Goal: Information Seeking & Learning: Learn about a topic

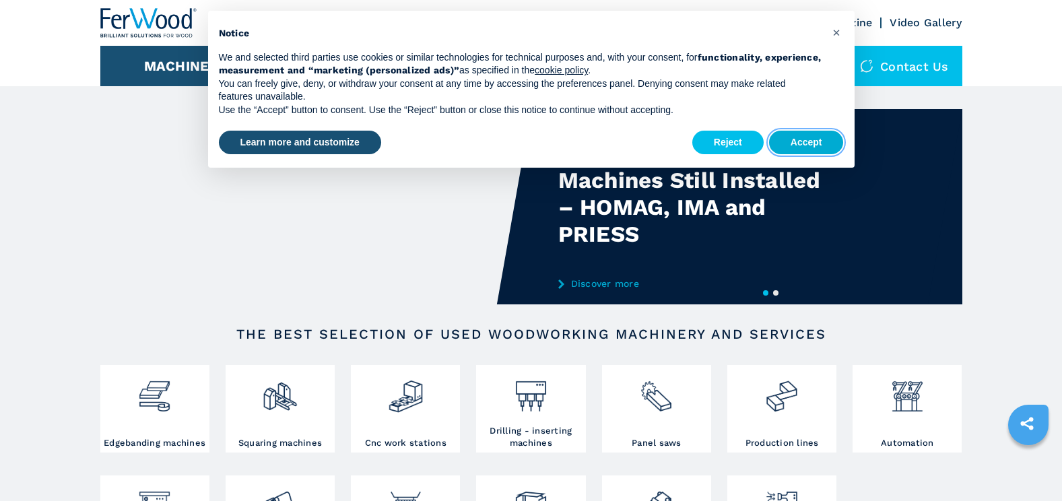
click at [816, 147] on button "Accept" at bounding box center [806, 143] width 75 height 24
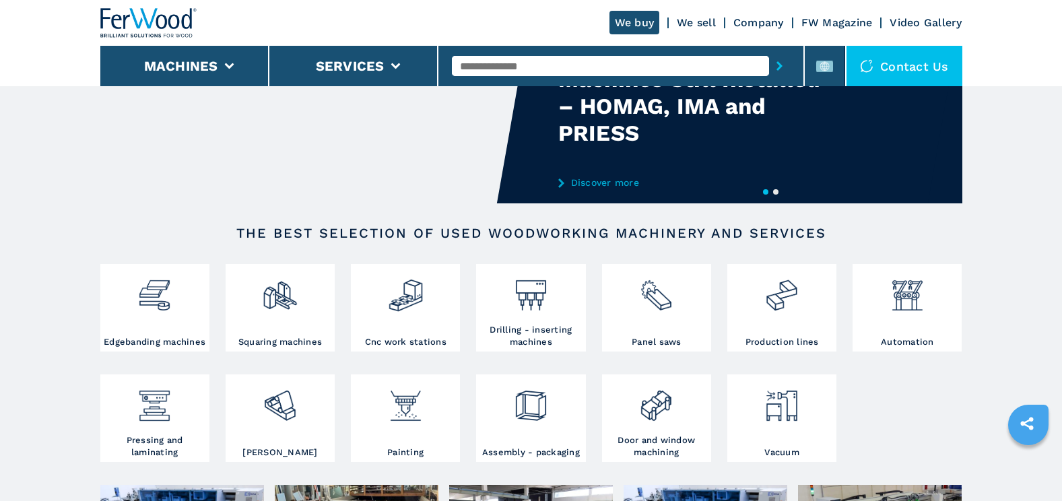
scroll to position [135, 0]
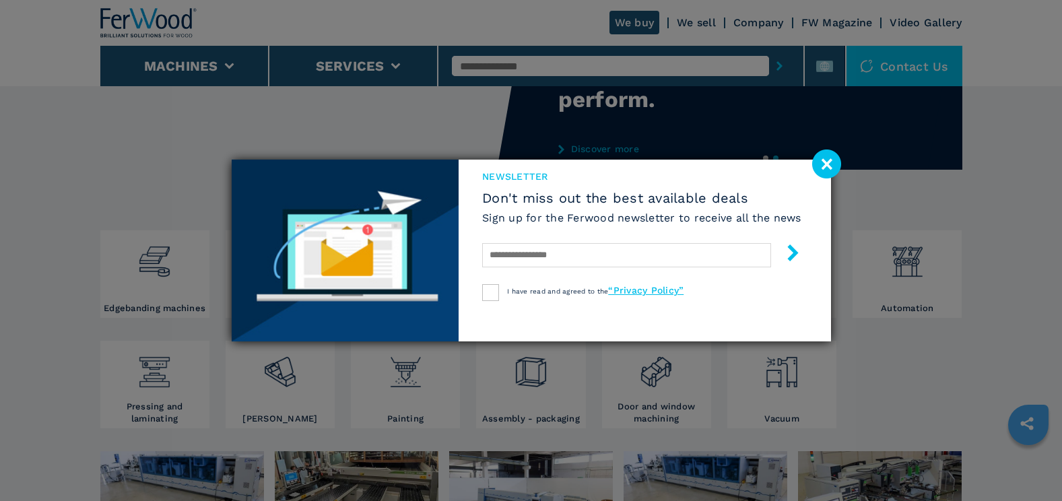
click at [825, 164] on image at bounding box center [826, 164] width 29 height 29
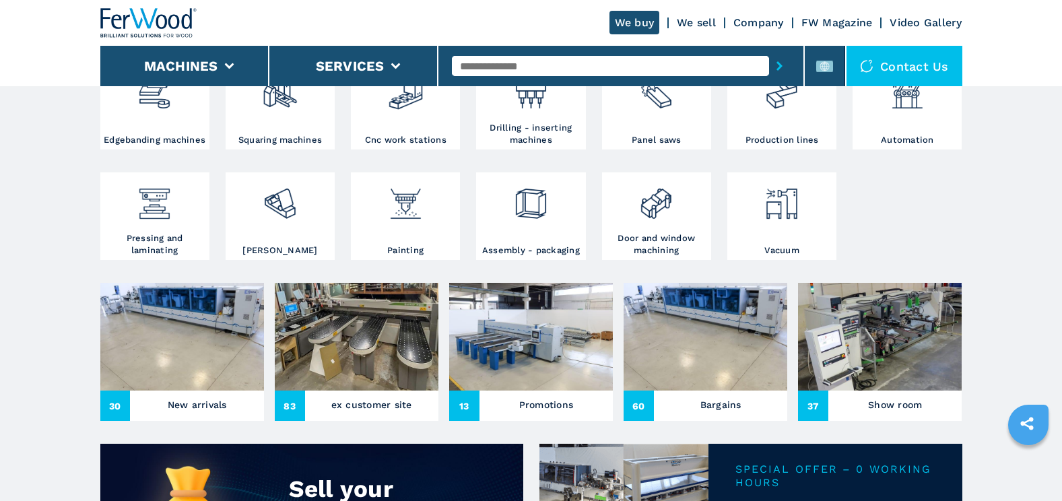
scroll to position [337, 0]
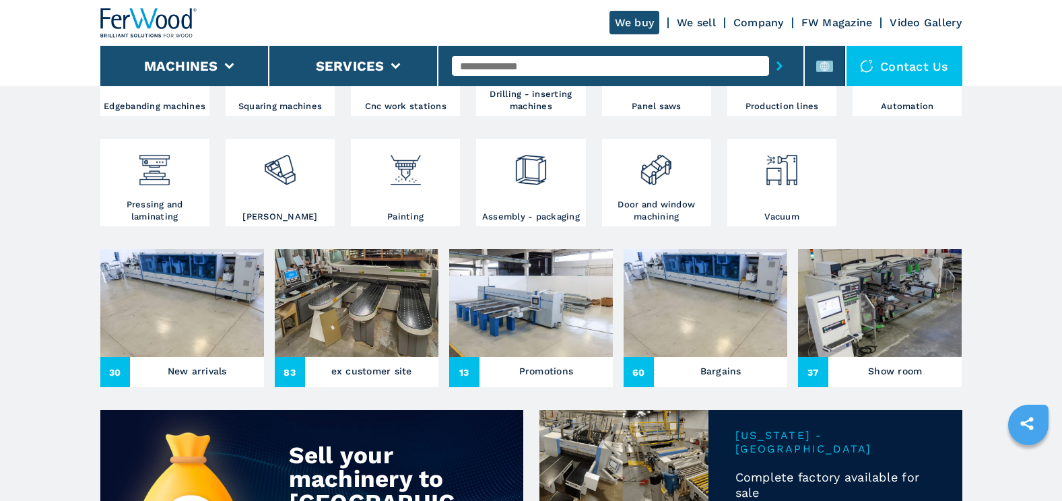
click at [362, 321] on img at bounding box center [357, 303] width 164 height 108
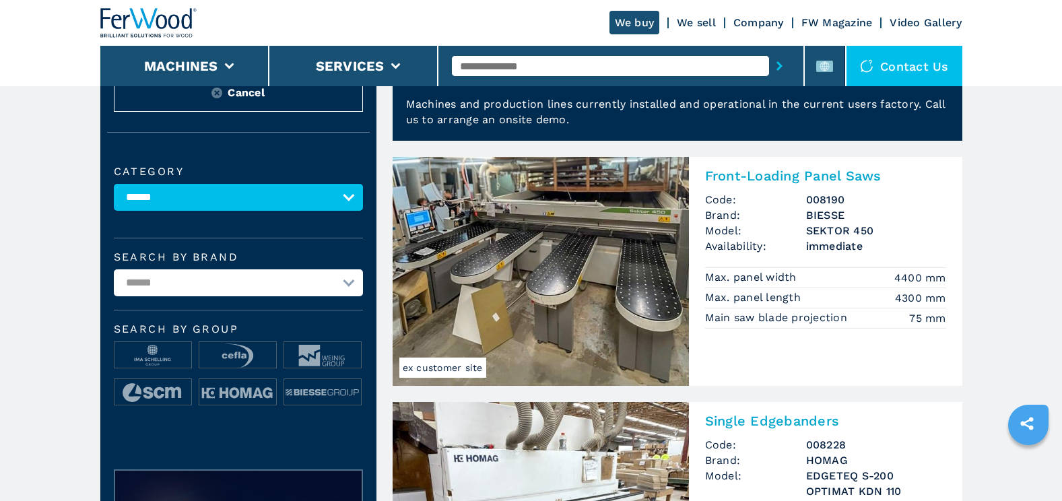
scroll to position [67, 0]
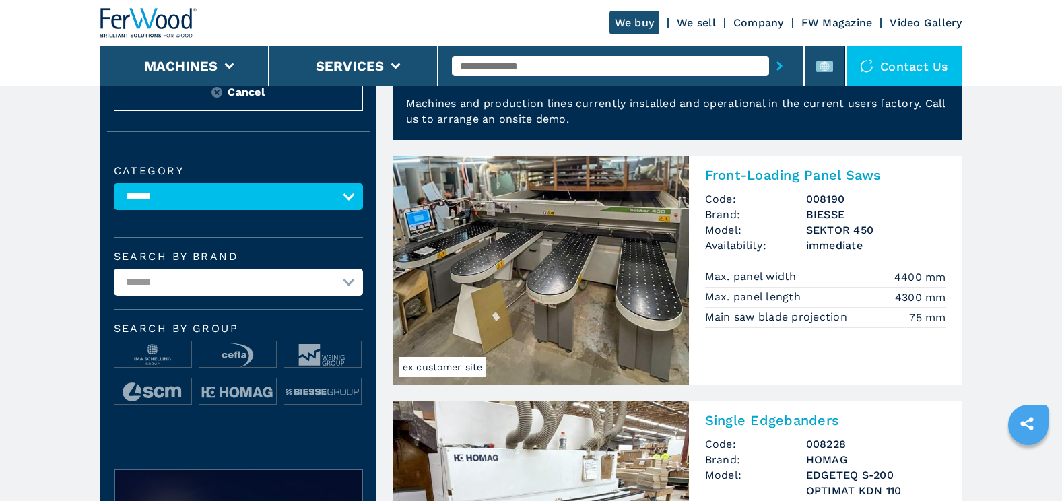
click at [593, 270] on img at bounding box center [541, 270] width 296 height 229
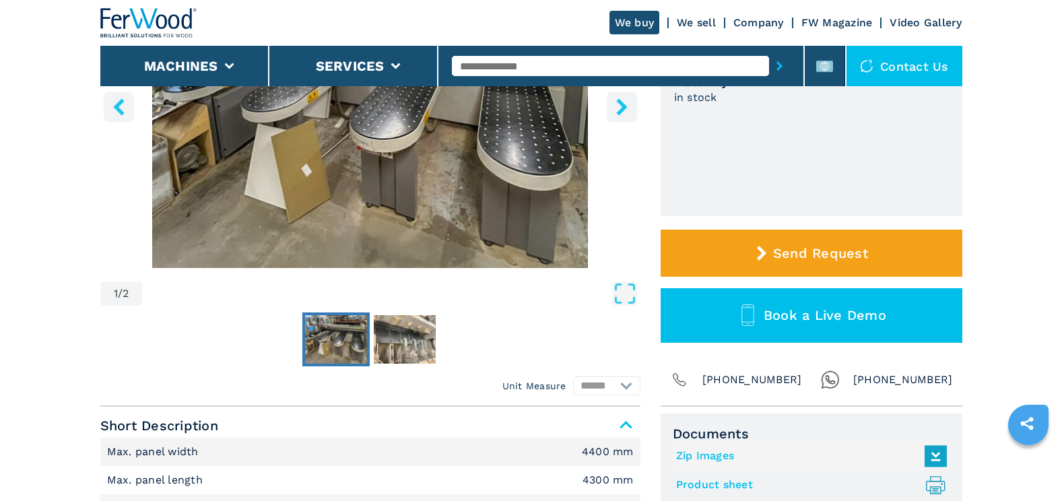
scroll to position [269, 0]
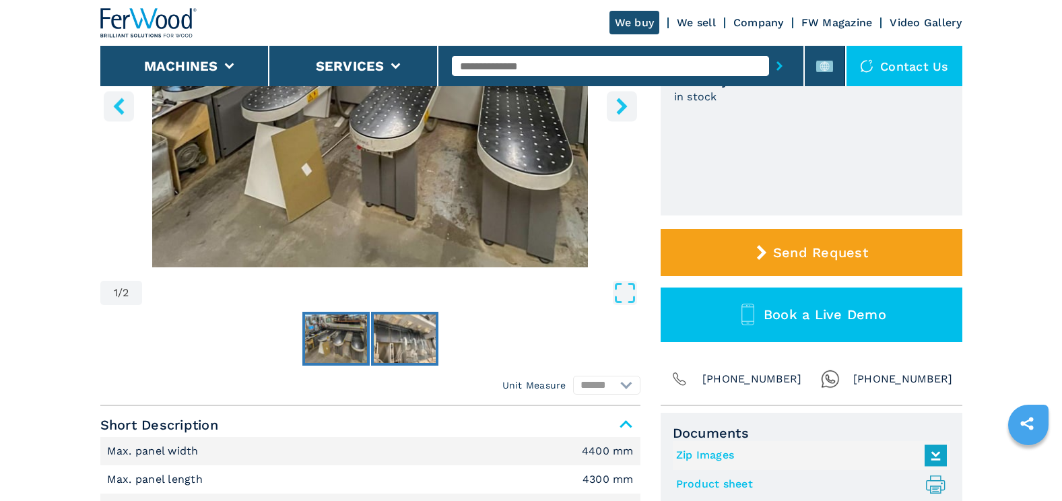
click at [408, 341] on img "Go to Slide 2" at bounding box center [405, 339] width 62 height 49
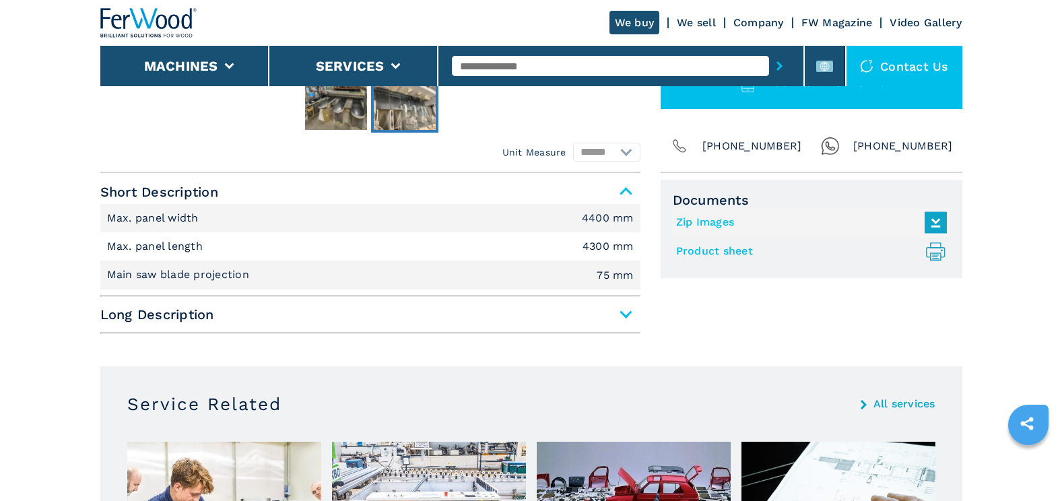
scroll to position [472, 0]
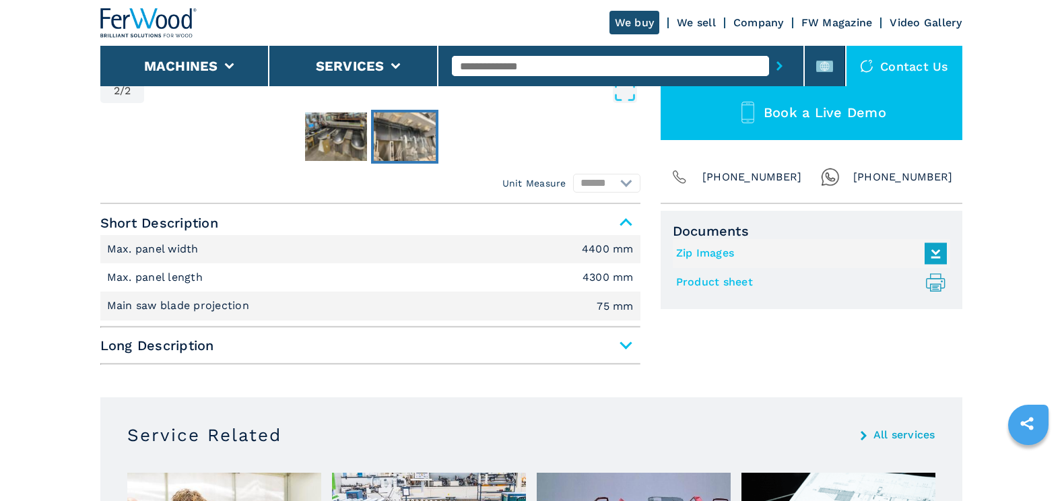
click at [623, 348] on span "Long Description" at bounding box center [370, 345] width 540 height 24
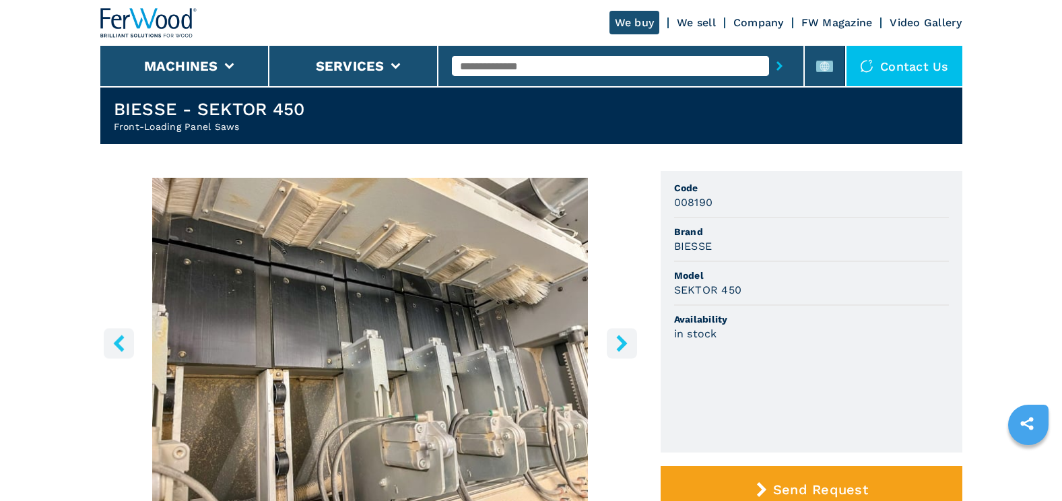
scroll to position [0, 0]
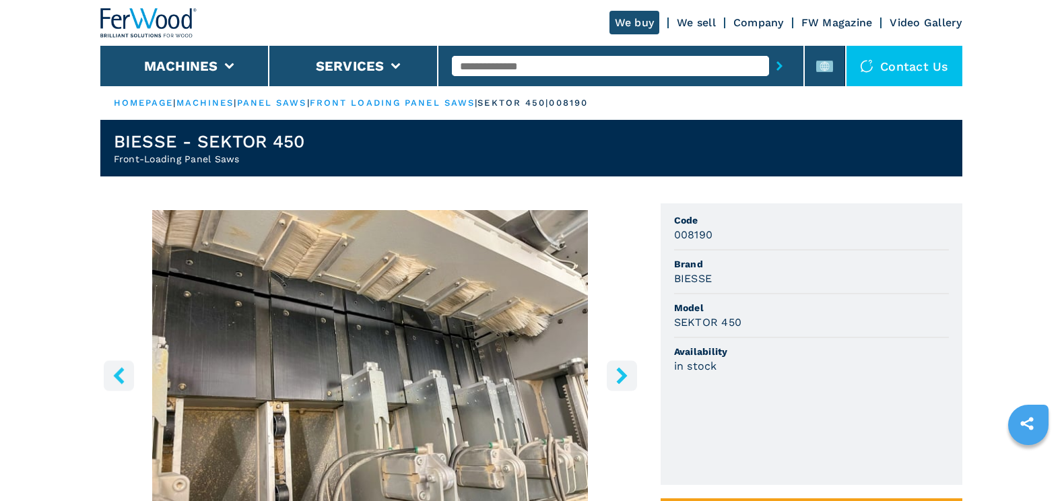
click at [899, 67] on div "Contact us" at bounding box center [905, 66] width 116 height 40
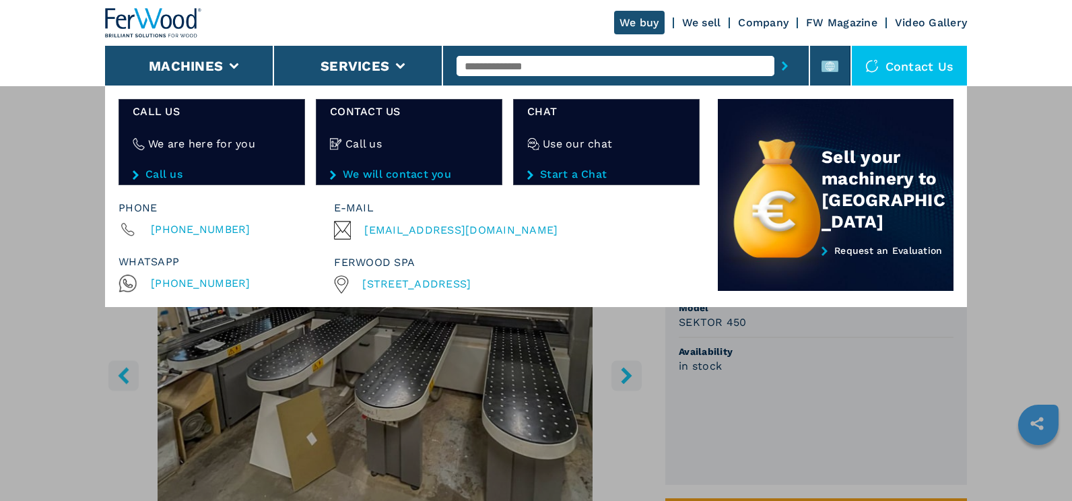
click at [1010, 57] on header "We buy We sell Company FW Magazine Video Gallery Machines Services Contact us C…" at bounding box center [536, 43] width 1072 height 86
click at [933, 67] on div "Contact us" at bounding box center [910, 66] width 116 height 40
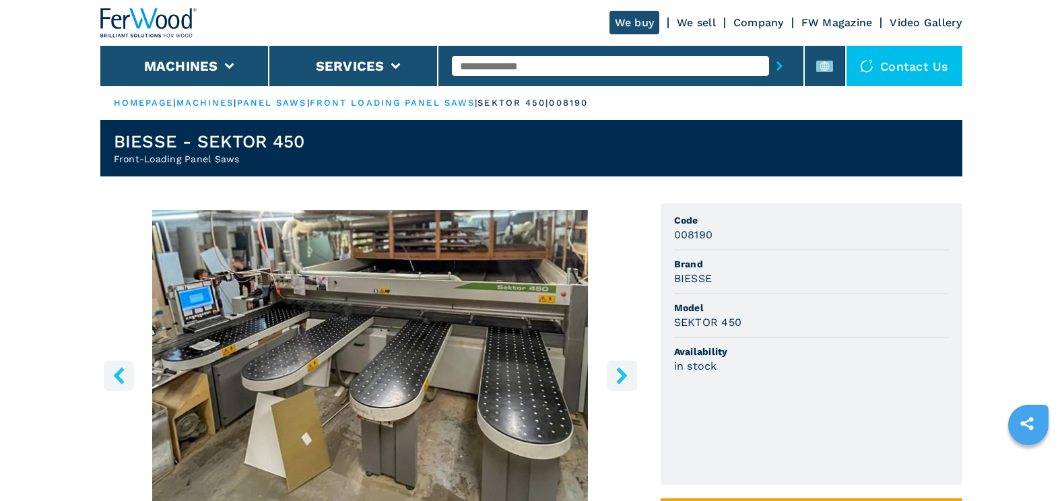
click at [699, 23] on link "We sell" at bounding box center [696, 22] width 39 height 13
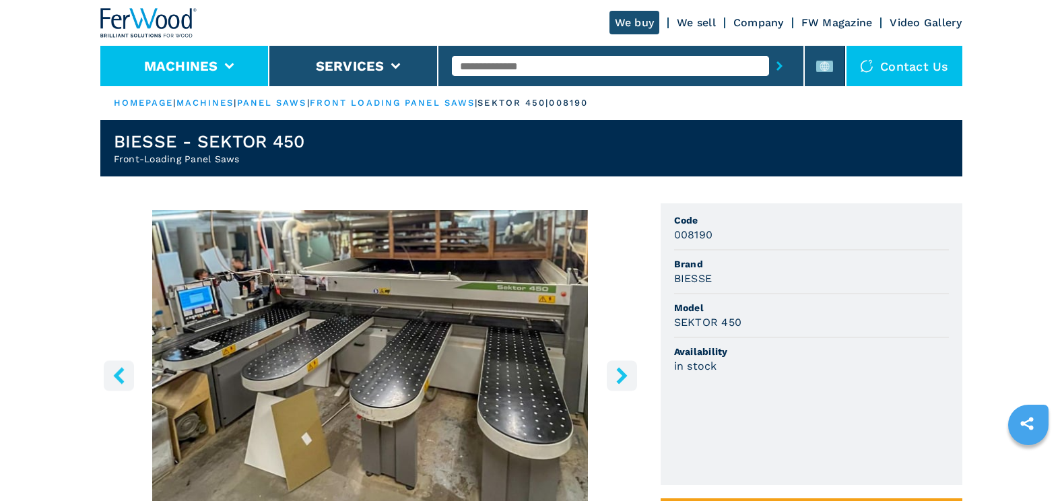
click at [228, 63] on li "Machines" at bounding box center [184, 66] width 169 height 40
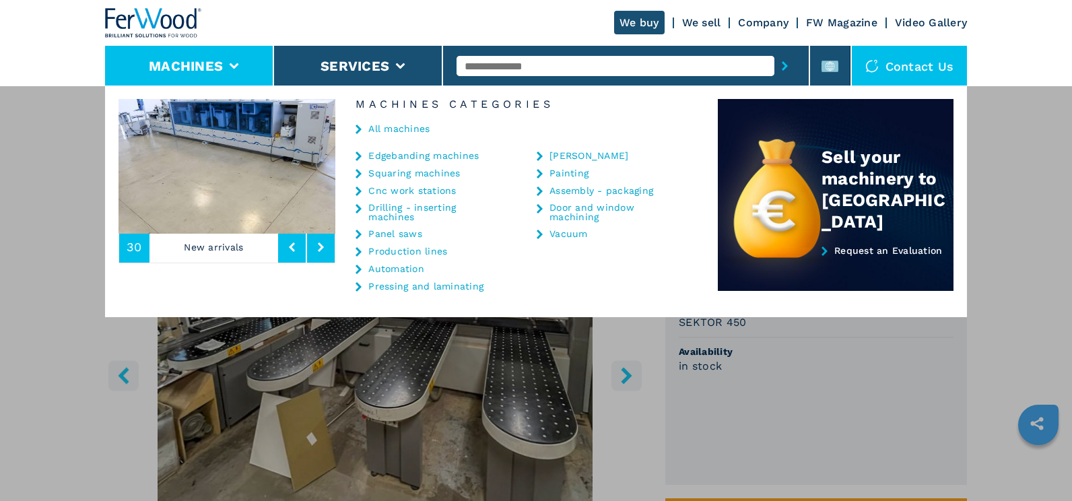
click at [410, 187] on link "Cnc work stations" at bounding box center [412, 190] width 88 height 9
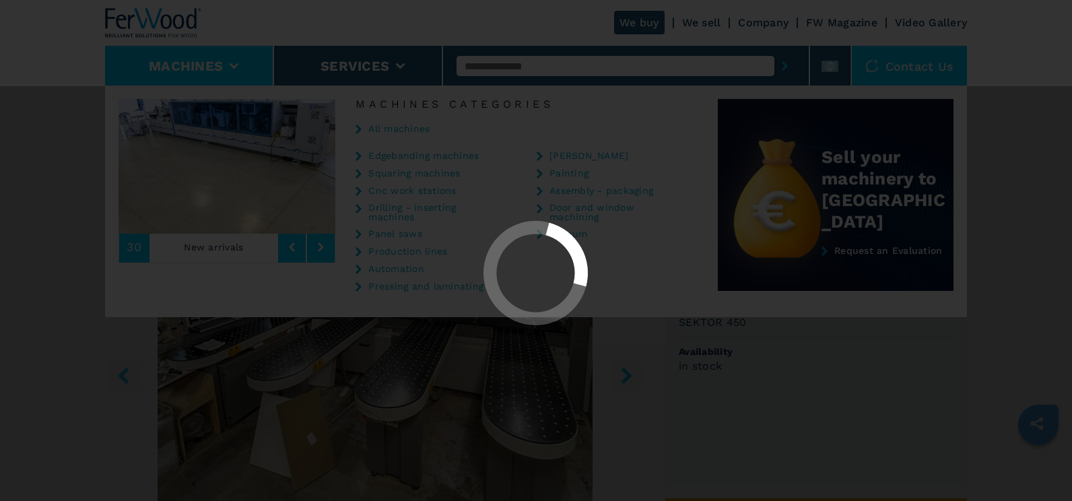
select select "**********"
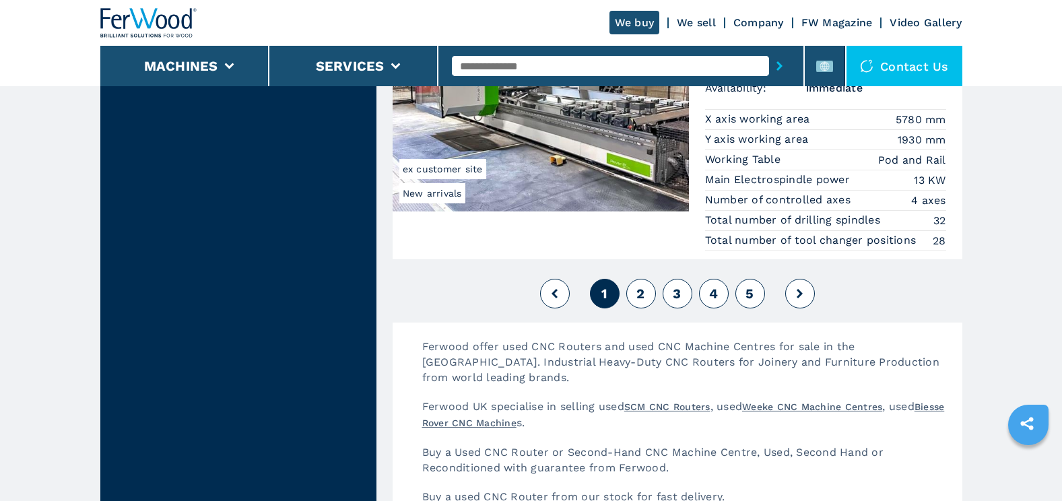
scroll to position [3301, 0]
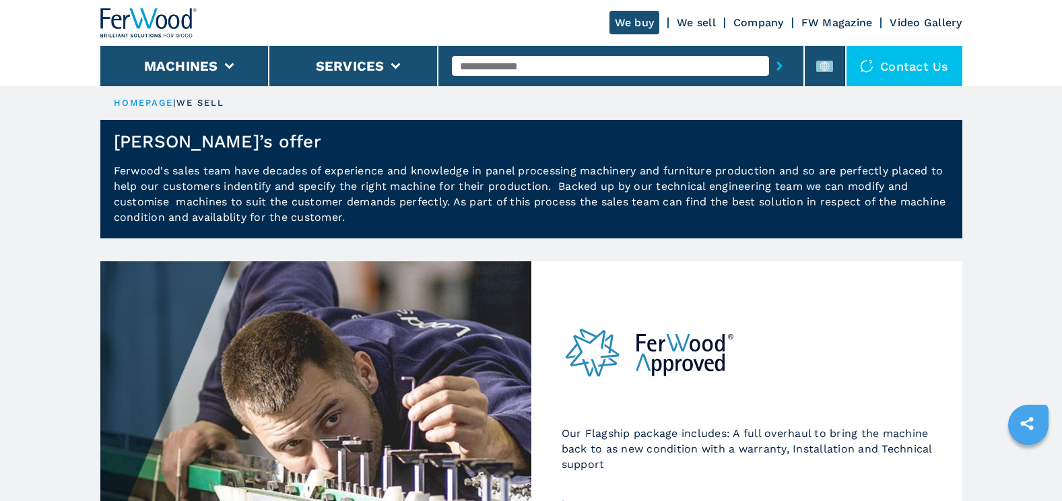
click at [706, 18] on link "We sell" at bounding box center [696, 22] width 39 height 13
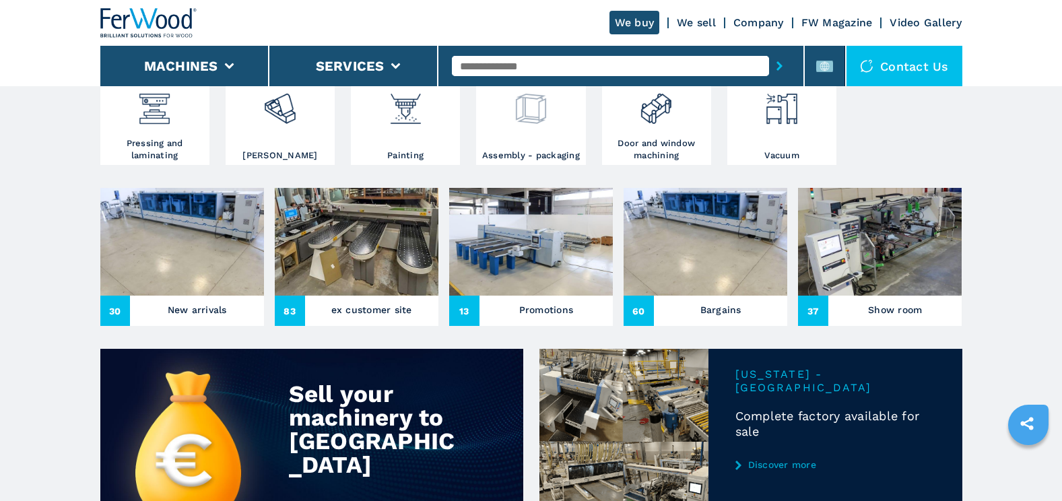
scroll to position [404, 0]
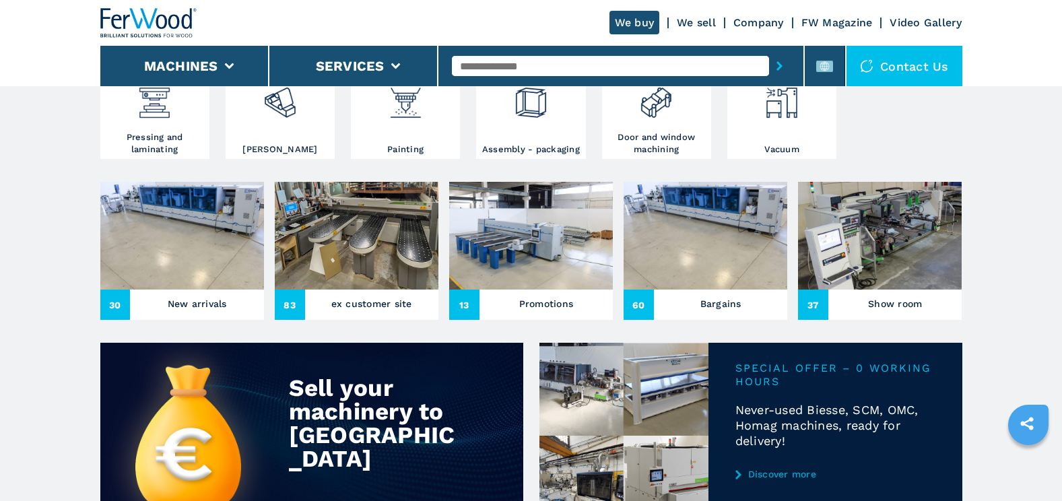
click at [364, 235] on img at bounding box center [357, 236] width 164 height 108
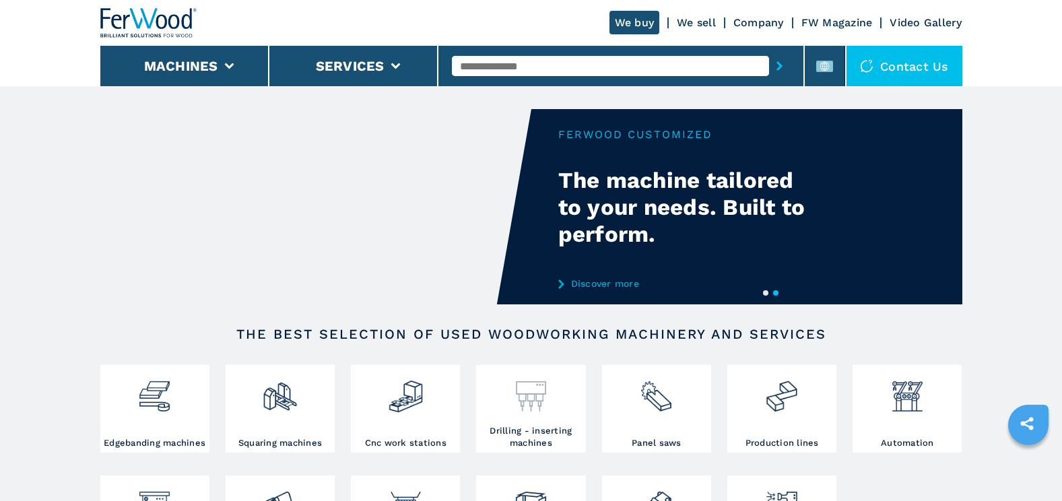
scroll to position [49, 0]
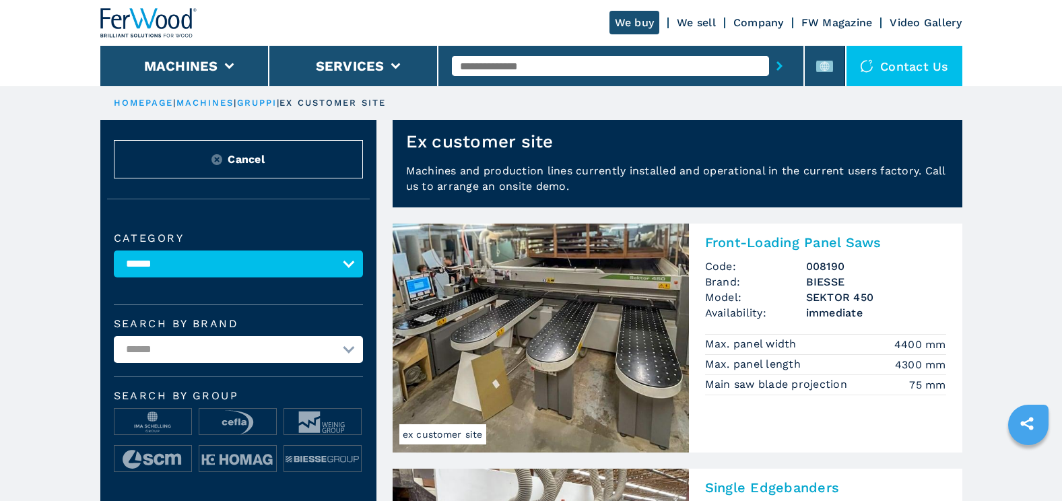
click at [619, 295] on img at bounding box center [541, 338] width 296 height 229
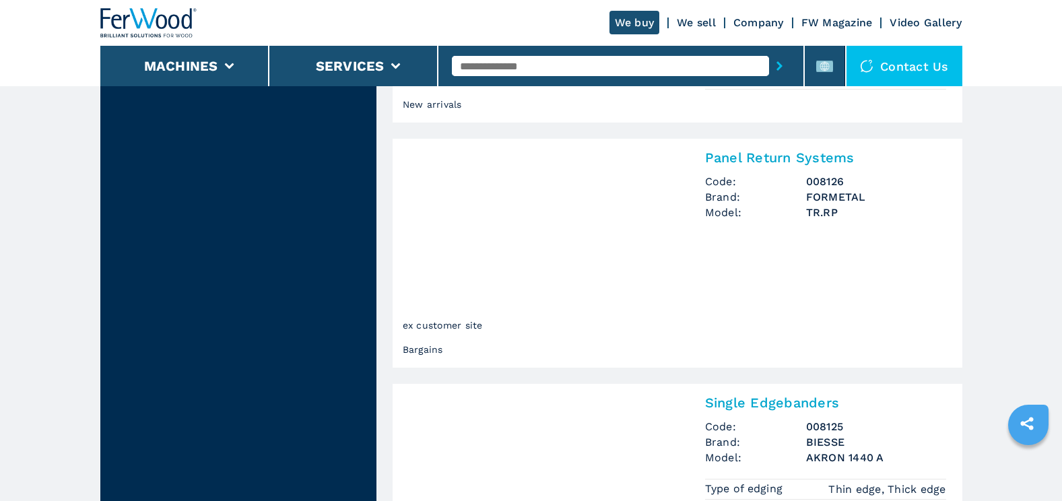
scroll to position [2829, 0]
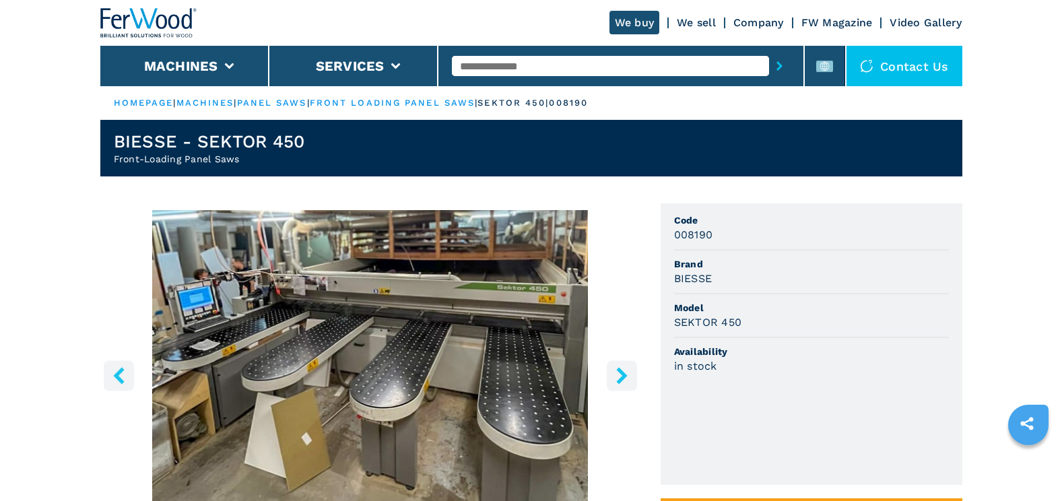
click at [619, 378] on icon "right-button" at bounding box center [622, 375] width 17 height 17
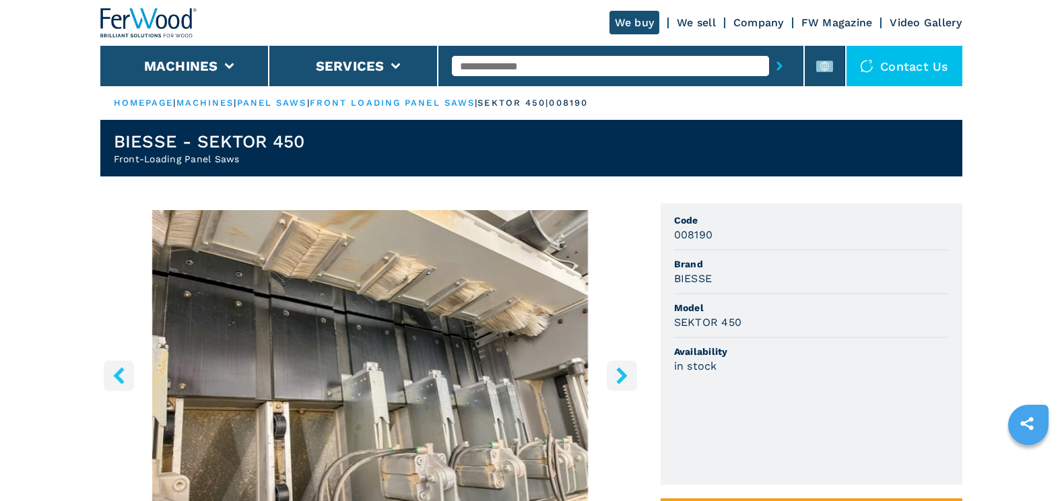
click at [619, 378] on icon "right-button" at bounding box center [622, 375] width 17 height 17
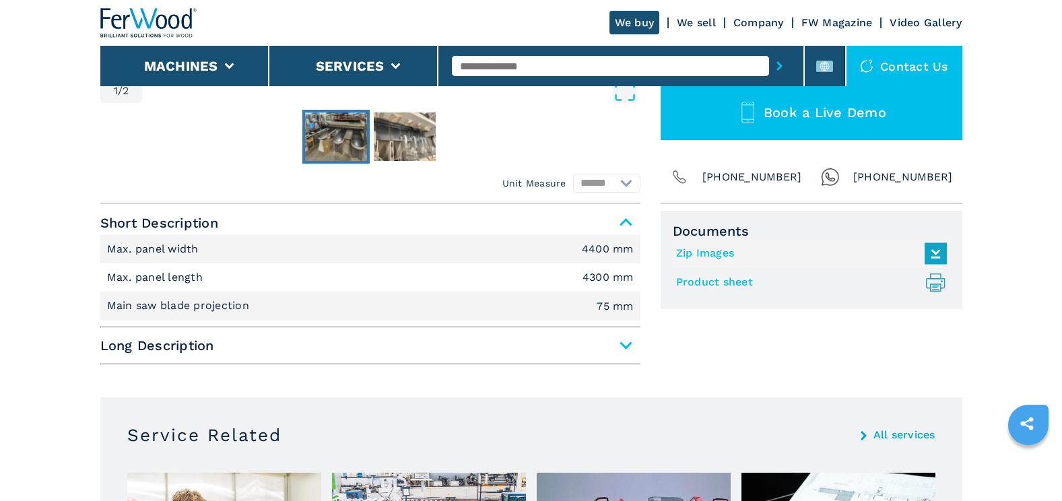
scroll to position [539, 0]
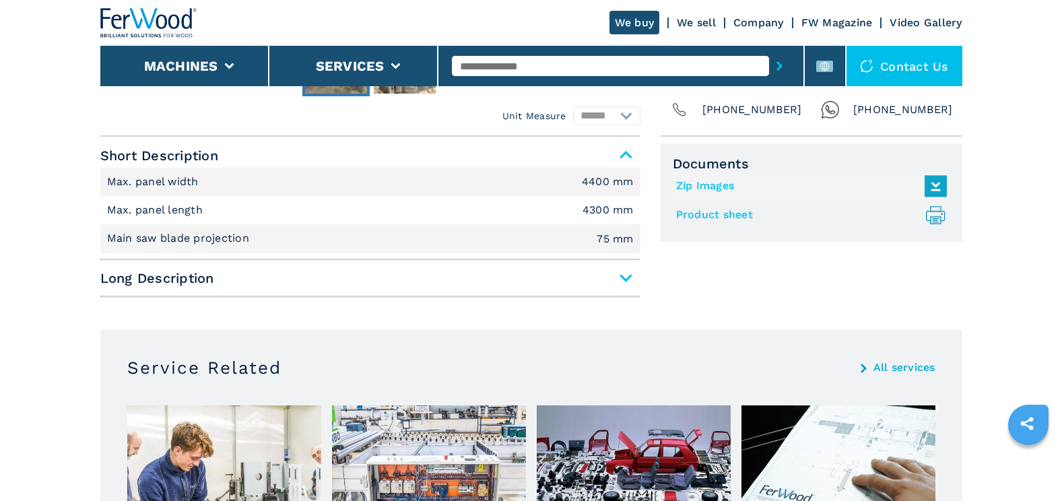
click at [626, 276] on span "Long Description" at bounding box center [370, 278] width 540 height 24
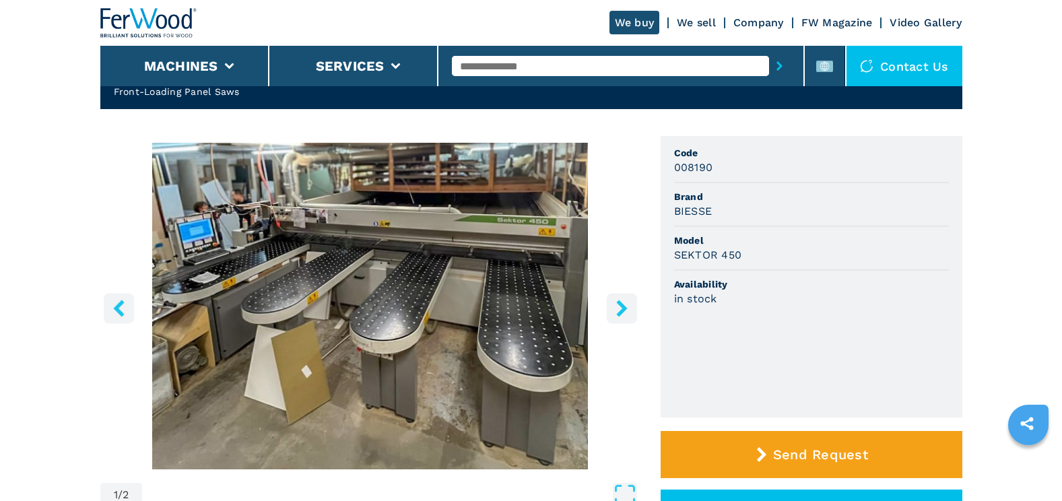
scroll to position [0, 0]
